Goal: Communication & Community: Share content

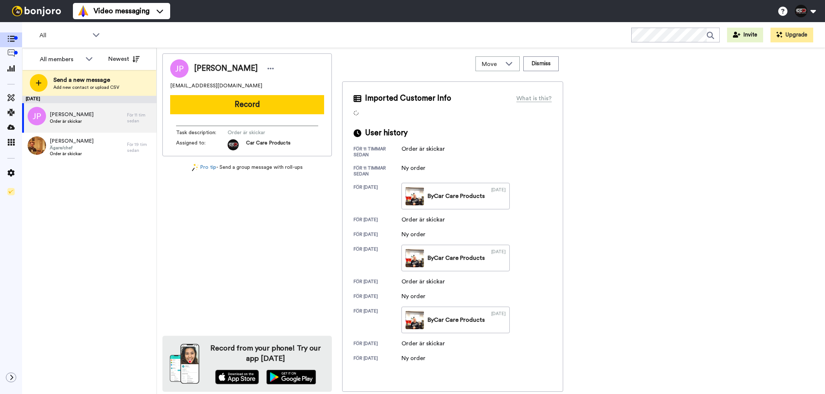
click at [281, 101] on button "Record" at bounding box center [247, 104] width 154 height 19
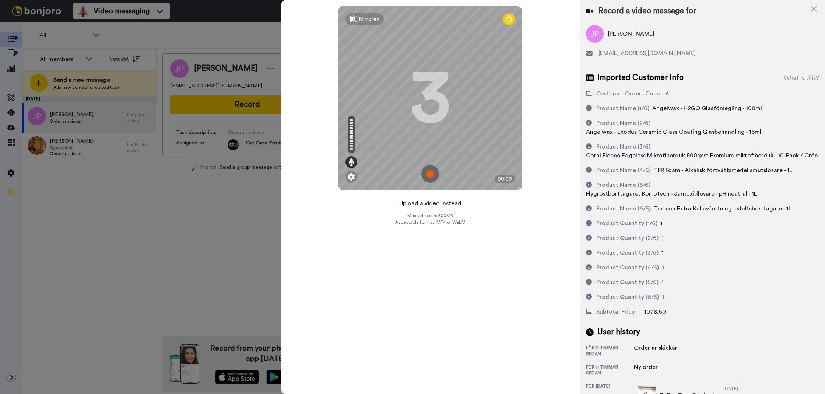
click at [409, 203] on button "Upload a video instead" at bounding box center [430, 203] width 67 height 10
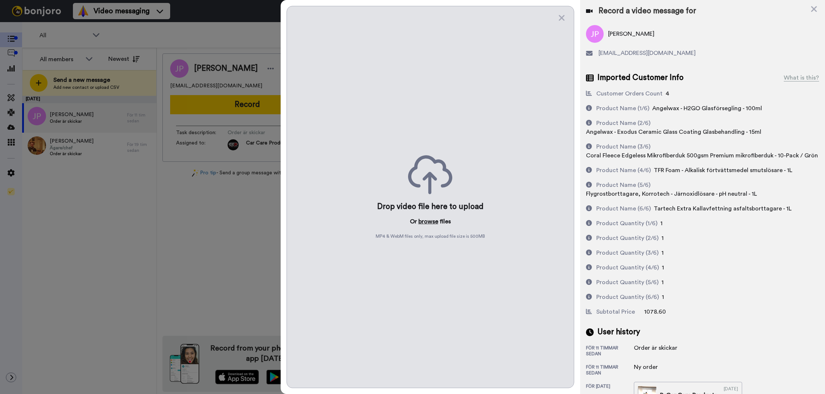
click at [428, 222] on button "browse" at bounding box center [428, 221] width 20 height 9
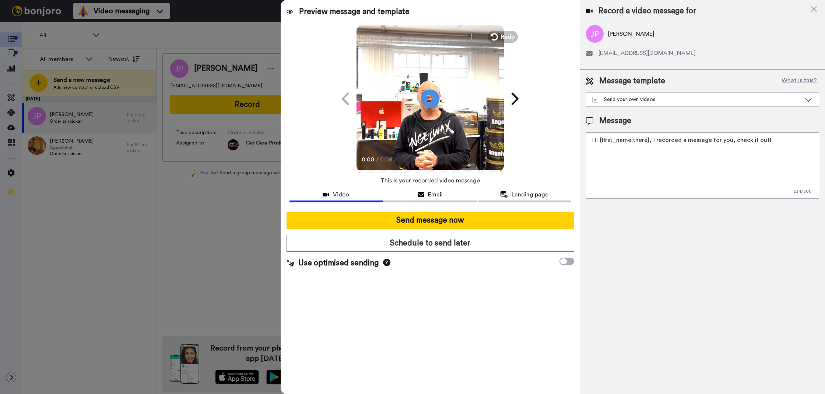
click at [701, 183] on textarea "Hi {first_name|there}, I recorded a message for you, check it out!" at bounding box center [702, 165] width 233 height 66
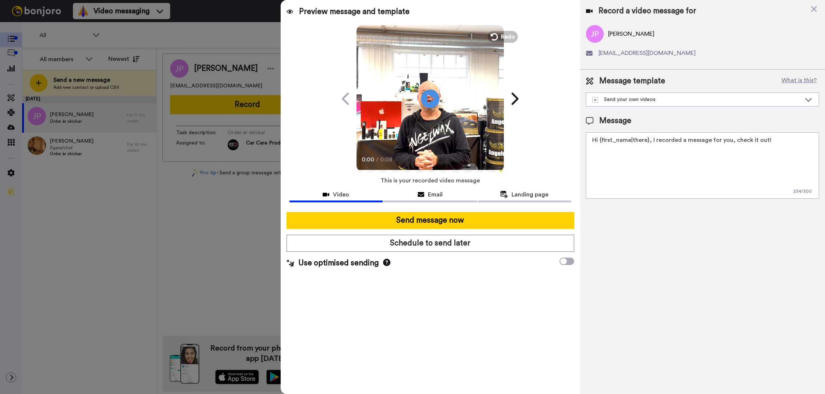
click at [701, 183] on textarea "Hi {first_name|there}, I recorded a message for you, check it out!" at bounding box center [702, 165] width 233 height 66
paste textarea "[CREDIT_CARD_NUMBER]"
type textarea "[CREDIT_CARD_NUMBER]"
click at [630, 176] on textarea "[CREDIT_CARD_NUMBER]" at bounding box center [702, 165] width 233 height 66
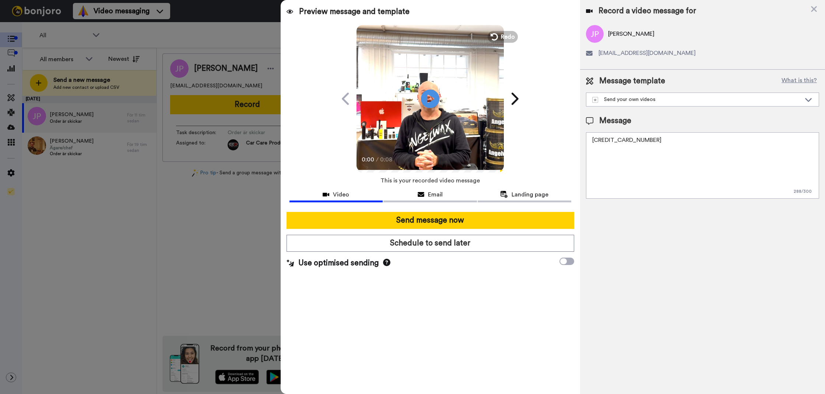
click at [630, 176] on textarea "[CREDIT_CARD_NUMBER]" at bounding box center [702, 165] width 233 height 66
click at [634, 175] on textarea "Tack för att du handlar hos oss! Välkommen åter." at bounding box center [702, 165] width 233 height 66
type textarea "Tack för att du handlar hos oss! Välkommen åter."
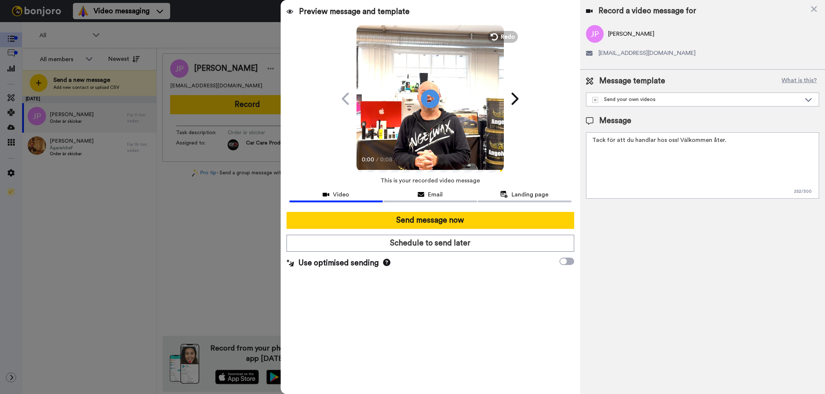
drag, startPoint x: 626, startPoint y: 221, endPoint x: 616, endPoint y: 222, distance: 9.6
click at [625, 221] on div "Record a video message for [PERSON_NAME] [EMAIL_ADDRESS][DOMAIN_NAME] Message t…" at bounding box center [702, 197] width 245 height 394
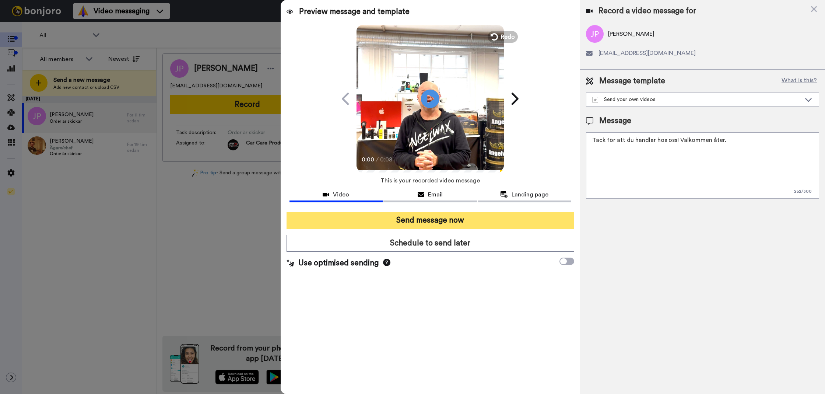
drag, startPoint x: 546, startPoint y: 210, endPoint x: 543, endPoint y: 213, distance: 4.4
click at [546, 211] on div at bounding box center [430, 209] width 282 height 6
click at [542, 214] on button "Send message now" at bounding box center [430, 220] width 288 height 17
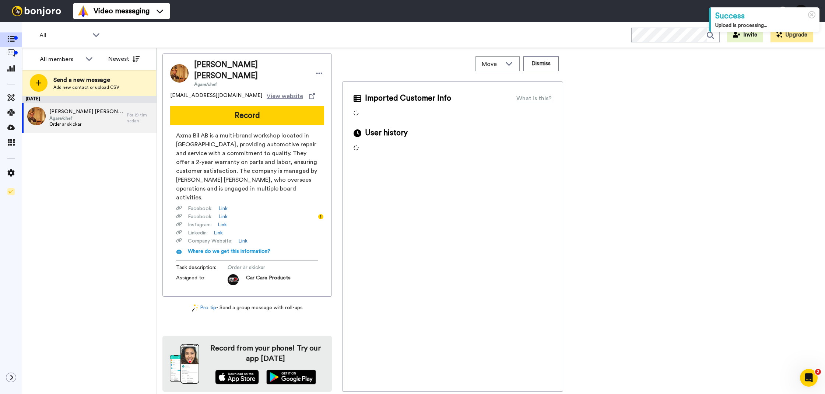
click at [186, 108] on button "Record" at bounding box center [247, 115] width 154 height 19
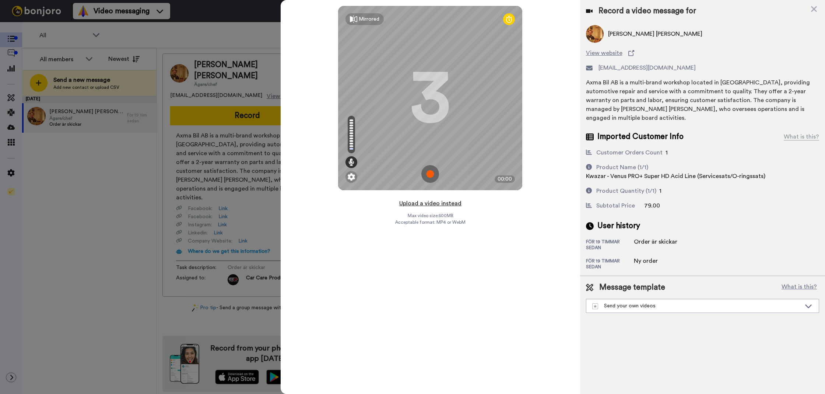
click at [412, 201] on button "Upload a video instead" at bounding box center [430, 203] width 67 height 10
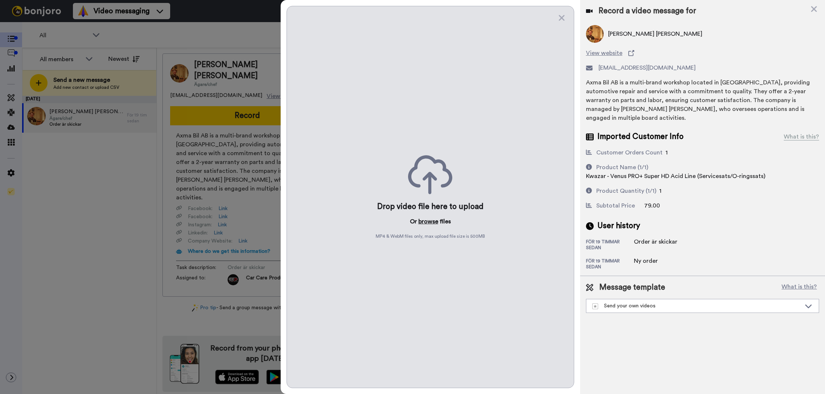
click at [423, 225] on button "browse" at bounding box center [428, 221] width 20 height 9
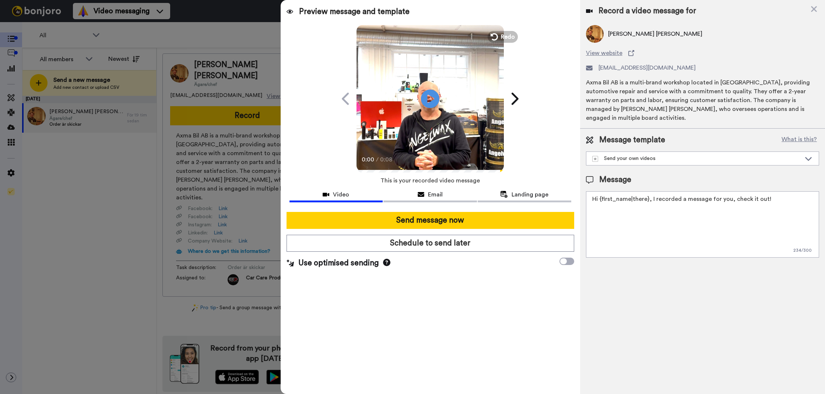
click at [654, 198] on textarea "Hi {first_name|there}, I recorded a message for you, check it out!" at bounding box center [702, 224] width 233 height 66
paste textarea "Tack för att du handlar hos oss! Välkommen åter."
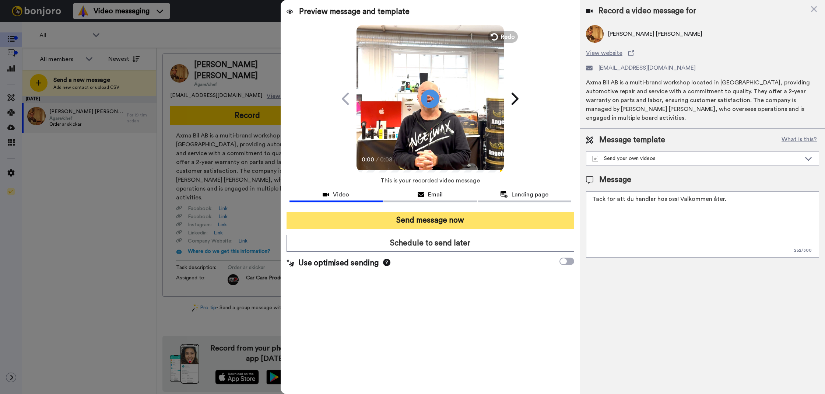
type textarea "Tack för att du handlar hos oss! Välkommen åter."
click at [521, 221] on button "Send message now" at bounding box center [430, 220] width 288 height 17
